Goal: Entertainment & Leisure: Consume media (video, audio)

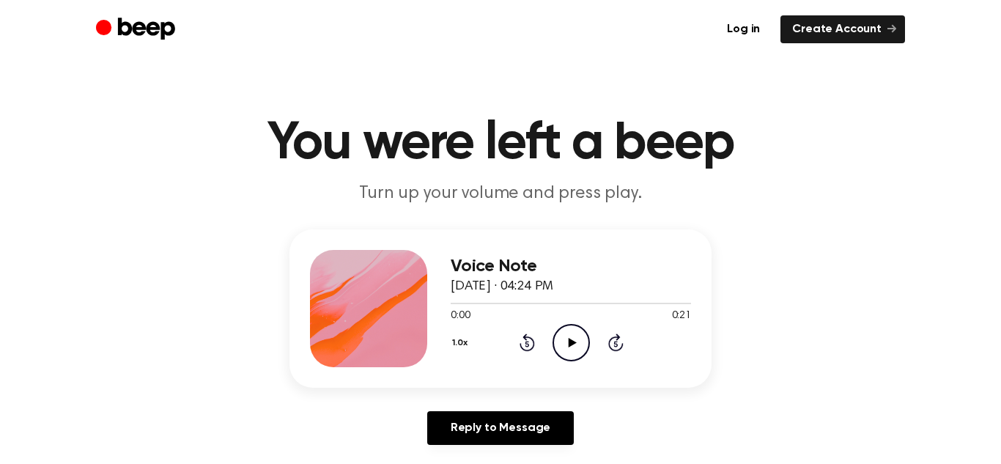
click at [562, 339] on icon "Play Audio" at bounding box center [571, 342] width 37 height 37
click at [564, 335] on icon "Pause Audio" at bounding box center [571, 342] width 37 height 37
click at [613, 333] on icon "Skip 5 seconds" at bounding box center [616, 342] width 16 height 19
click at [577, 335] on icon "Play Audio" at bounding box center [571, 342] width 37 height 37
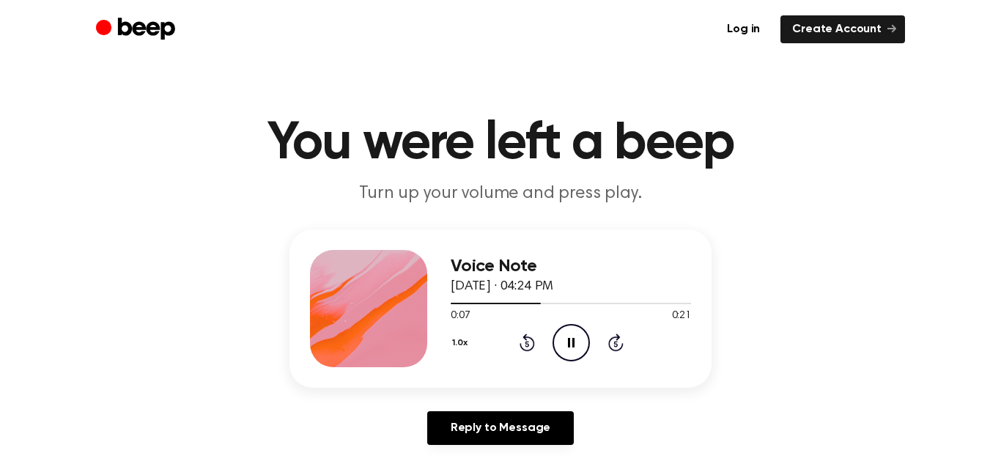
click at [615, 340] on icon "Skip 5 seconds" at bounding box center [616, 342] width 16 height 19
click at [616, 340] on icon at bounding box center [615, 342] width 15 height 18
click at [616, 341] on icon at bounding box center [615, 344] width 4 height 6
click at [616, 342] on icon "Skip 5 seconds" at bounding box center [616, 342] width 16 height 19
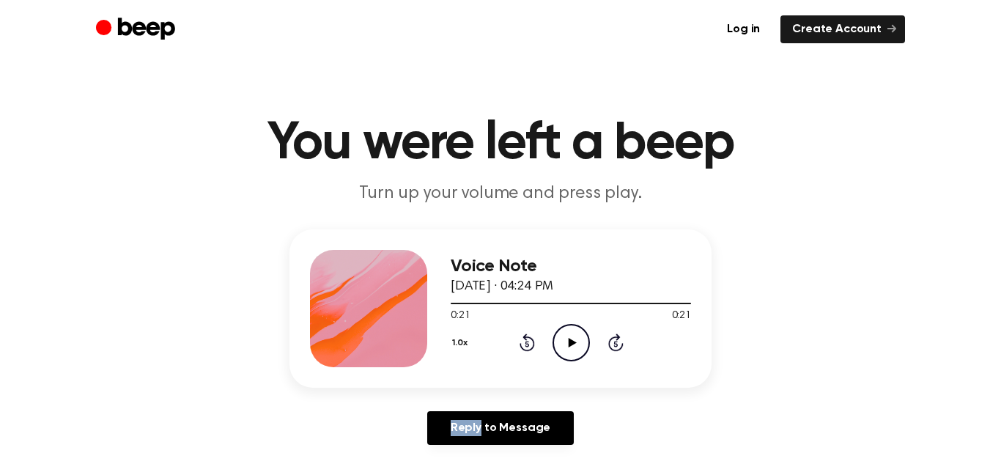
click at [616, 342] on icon "Skip 5 seconds" at bounding box center [616, 342] width 16 height 19
click at [564, 333] on icon "Play Audio" at bounding box center [571, 342] width 37 height 37
click at [575, 346] on icon "Play Audio" at bounding box center [571, 342] width 37 height 37
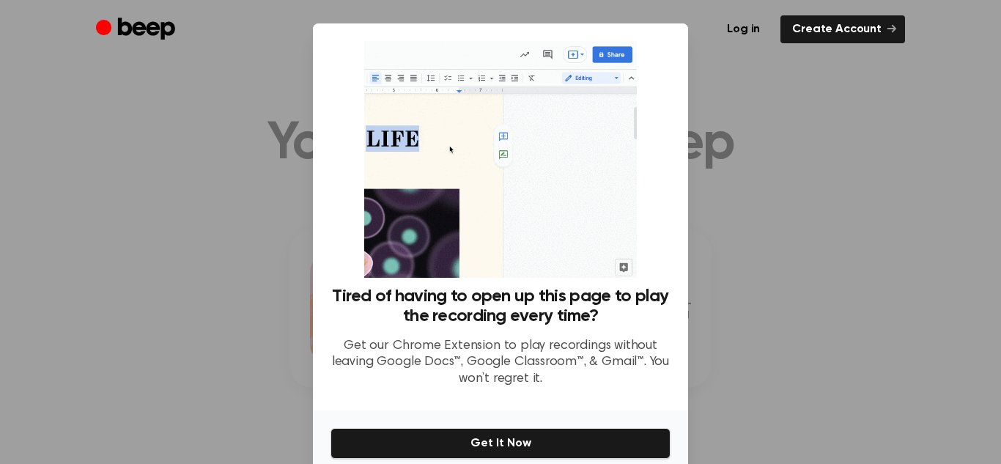
click at [753, 202] on div at bounding box center [500, 232] width 1001 height 464
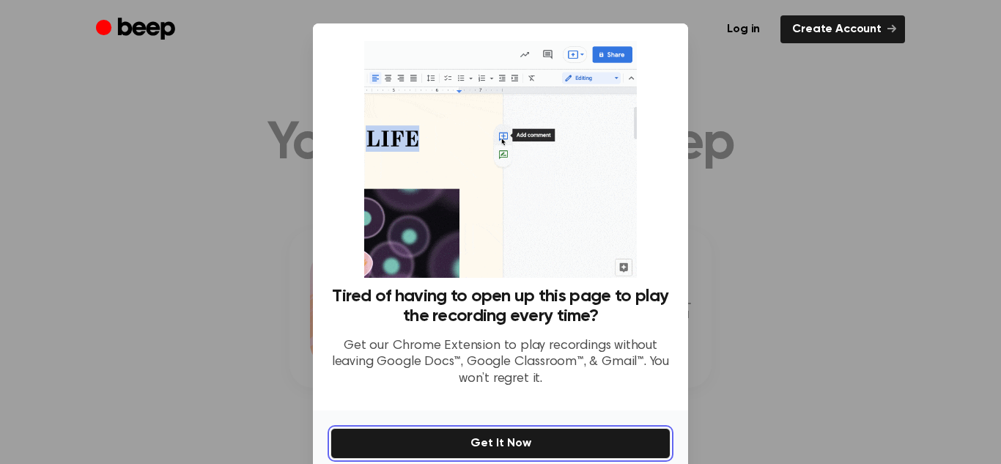
click at [609, 443] on button "Get It Now" at bounding box center [501, 443] width 340 height 31
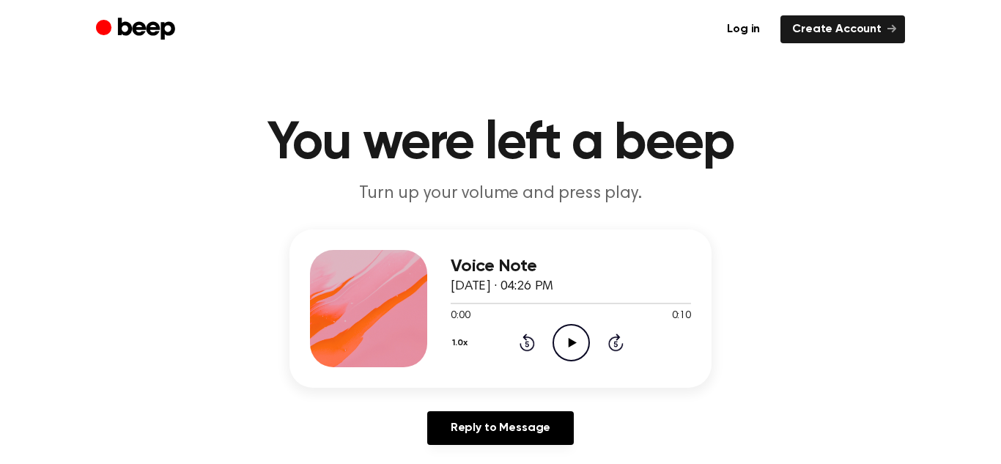
click at [569, 348] on icon "Play Audio" at bounding box center [571, 342] width 37 height 37
click at [575, 339] on icon "Play Audio" at bounding box center [571, 342] width 37 height 37
click at [575, 339] on icon "Pause Audio" at bounding box center [571, 342] width 37 height 37
click at [575, 339] on icon "Play Audio" at bounding box center [571, 342] width 37 height 37
